Goal: Task Accomplishment & Management: Use online tool/utility

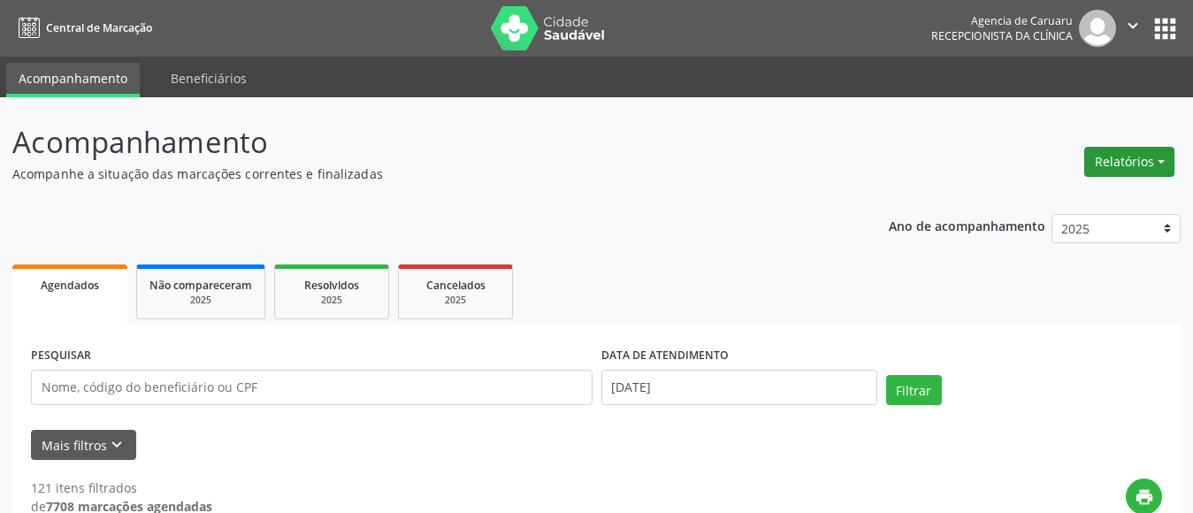
click at [1126, 157] on button "Relatórios" at bounding box center [1130, 162] width 90 height 30
click at [1031, 206] on link "Agendamentos" at bounding box center [1081, 200] width 190 height 25
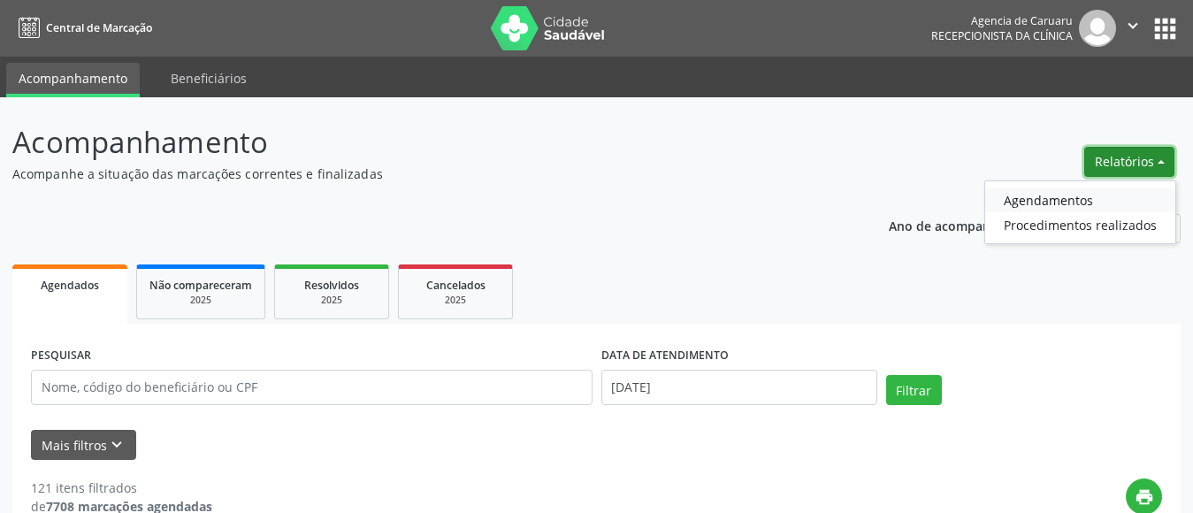
select select "7"
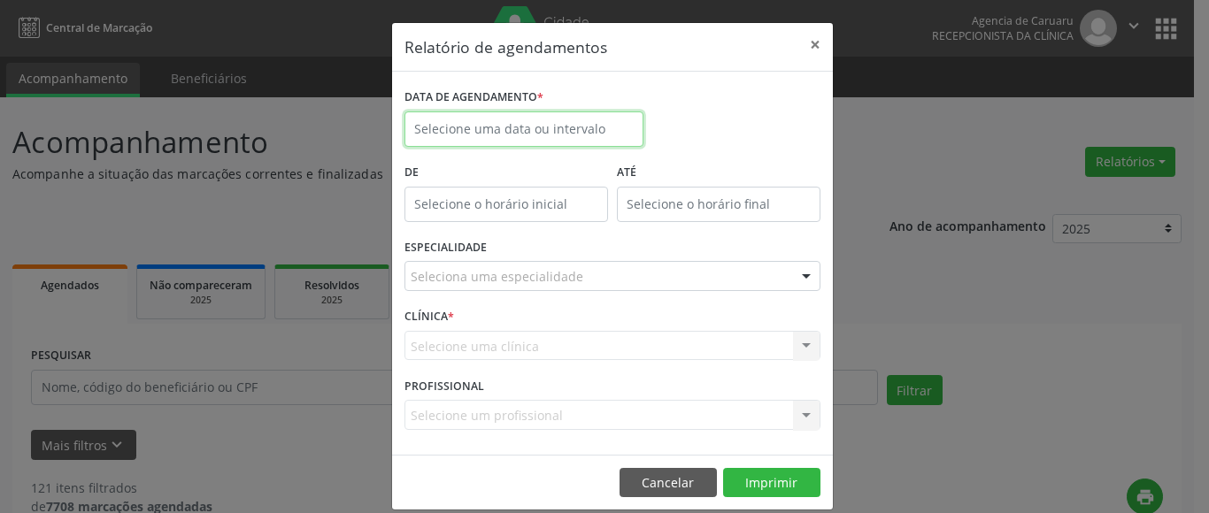
click at [517, 126] on input "text" at bounding box center [523, 128] width 239 height 35
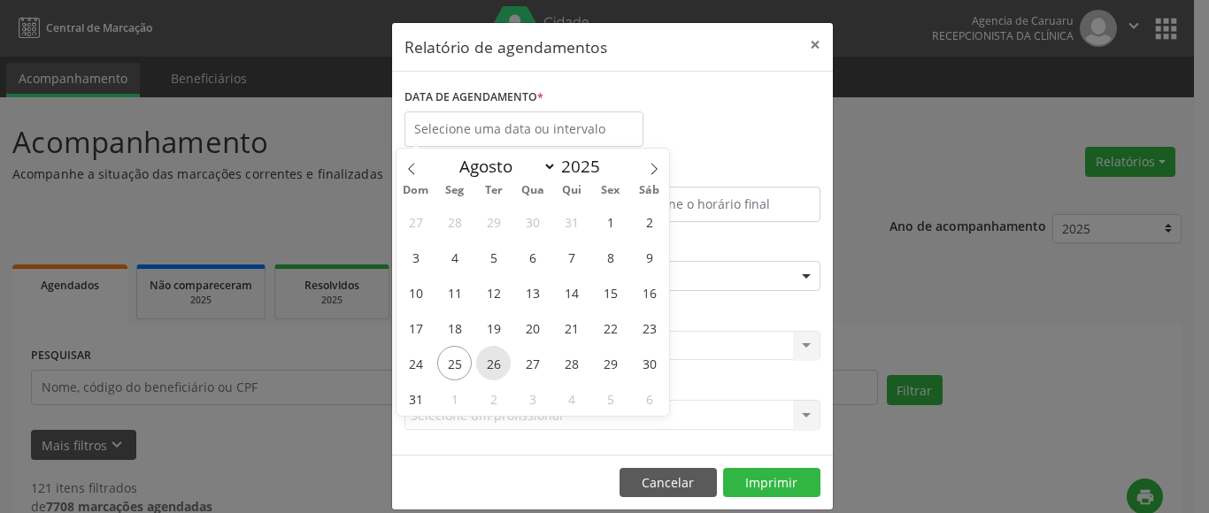
click at [491, 357] on span "26" at bounding box center [493, 363] width 35 height 35
type input "[DATE]"
click at [491, 357] on span "26" at bounding box center [493, 363] width 35 height 35
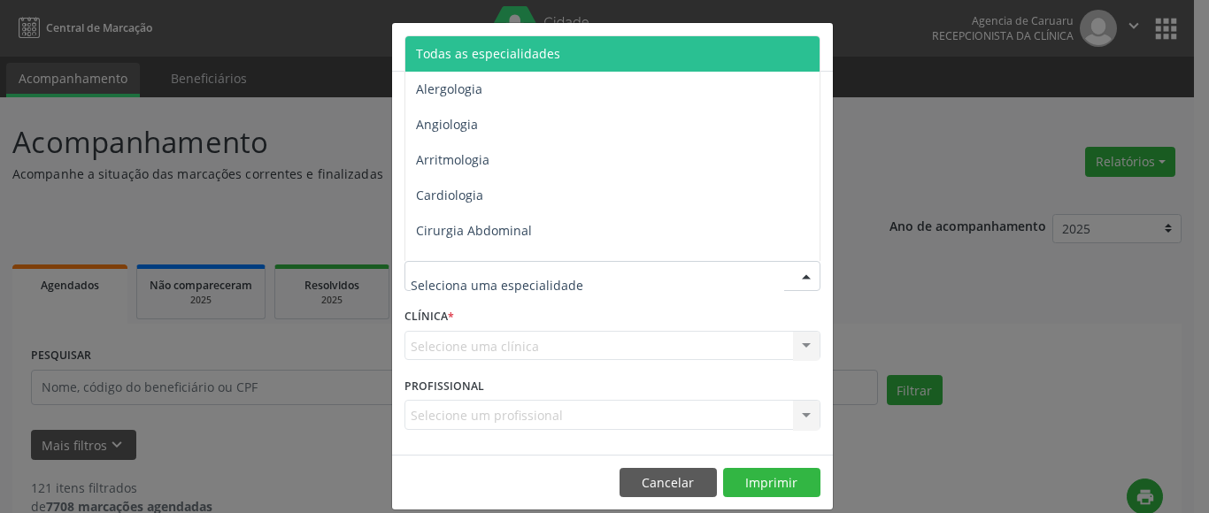
click at [530, 46] on span "Todas as especialidades" at bounding box center [488, 53] width 144 height 17
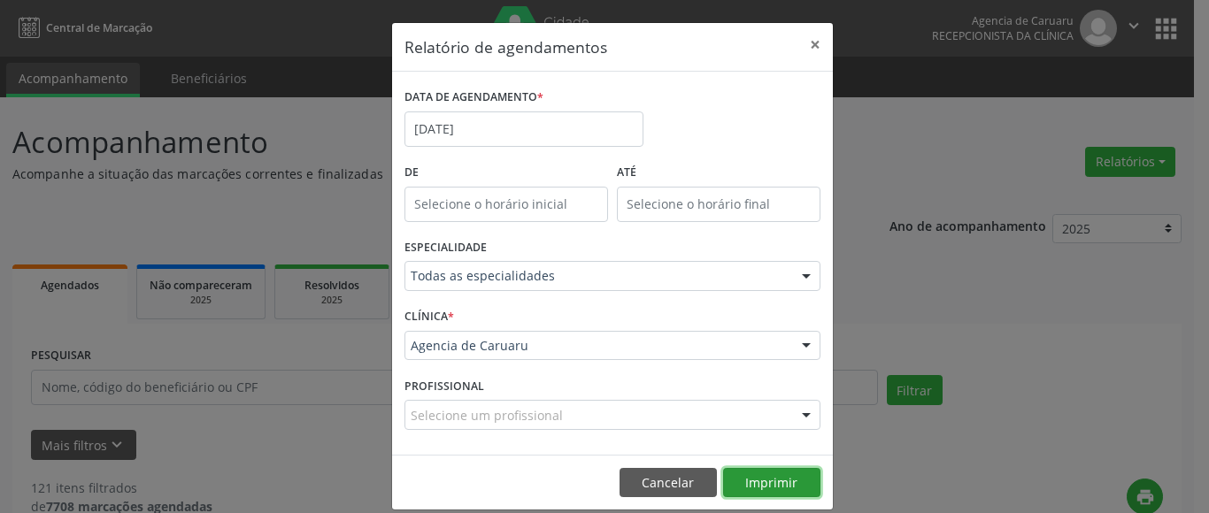
click at [775, 483] on button "Imprimir" at bounding box center [771, 483] width 97 height 30
click at [806, 47] on button "×" at bounding box center [814, 44] width 35 height 43
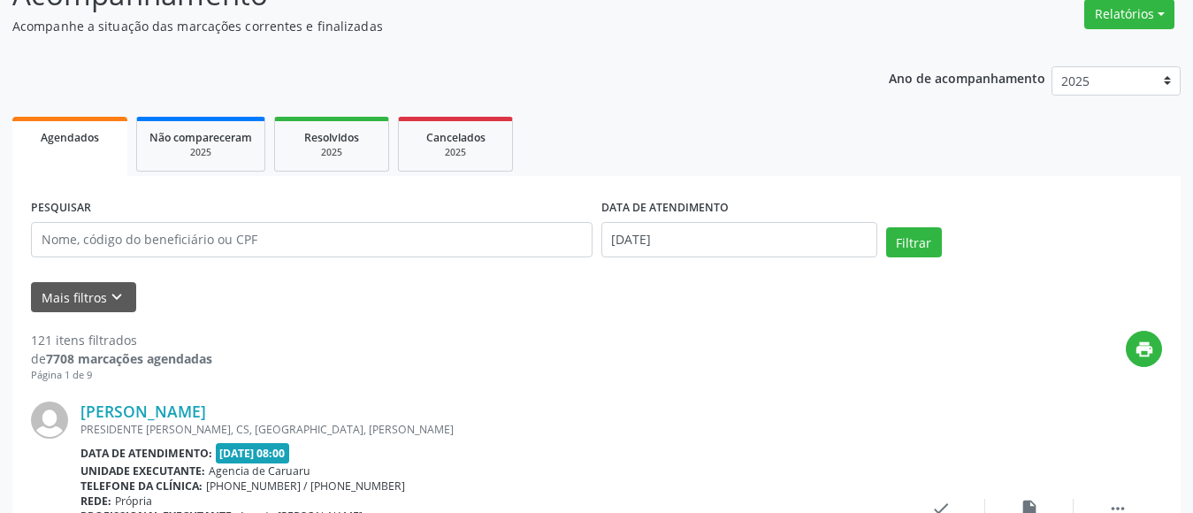
scroll to position [177, 0]
